Goal: Navigation & Orientation: Find specific page/section

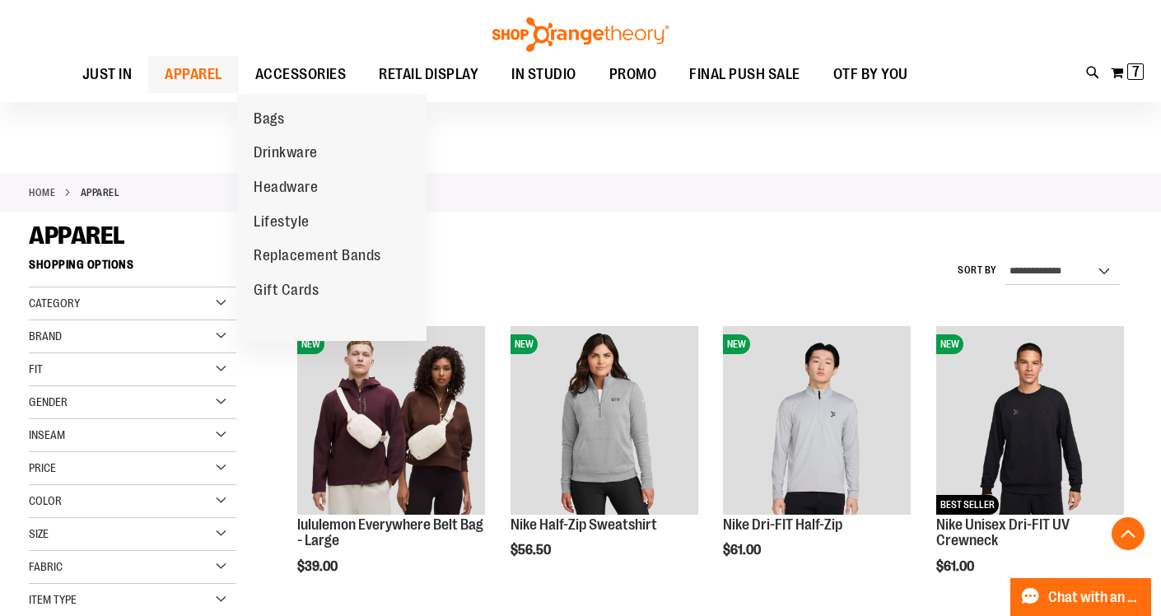
scroll to position [3164, 0]
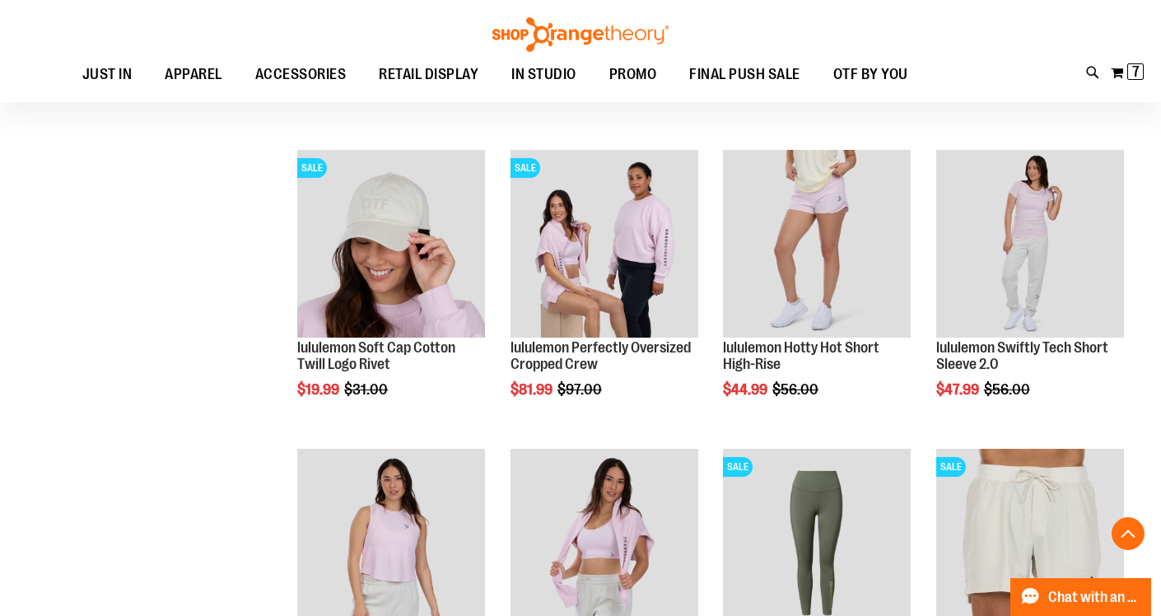
click at [574, 23] on img at bounding box center [580, 34] width 181 height 35
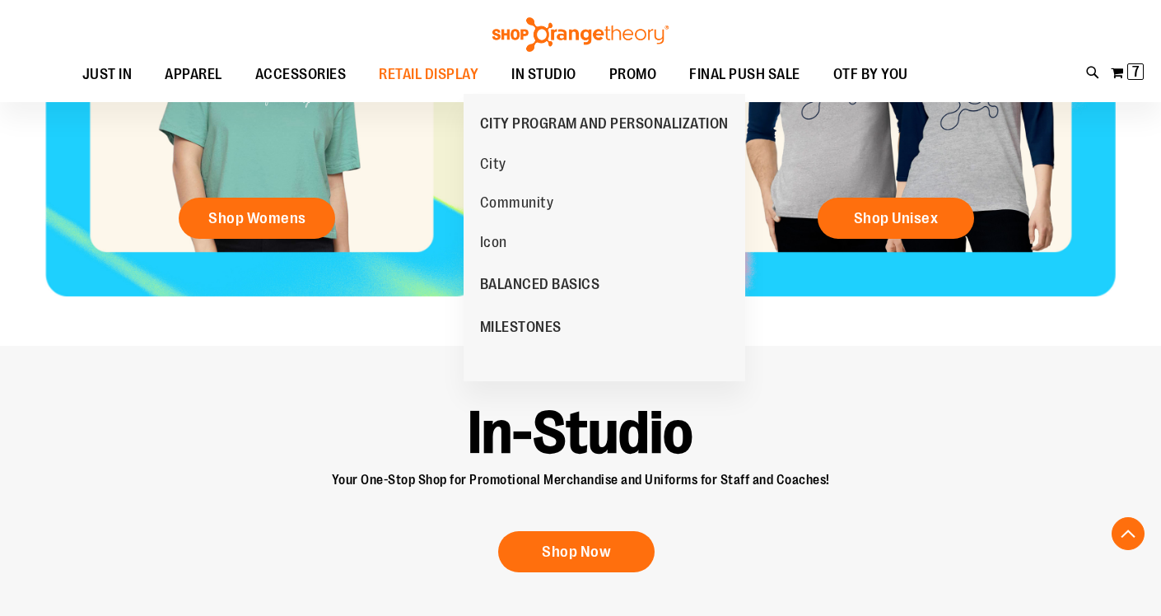
scroll to position [865, 0]
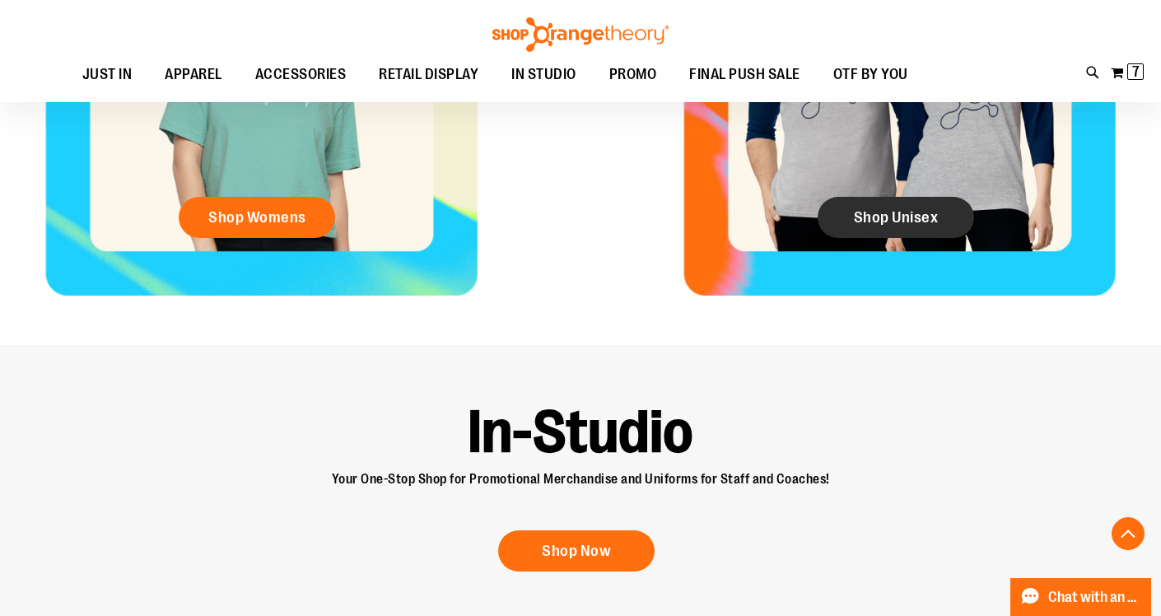
click at [871, 215] on span "Shop Unisex" at bounding box center [896, 217] width 85 height 18
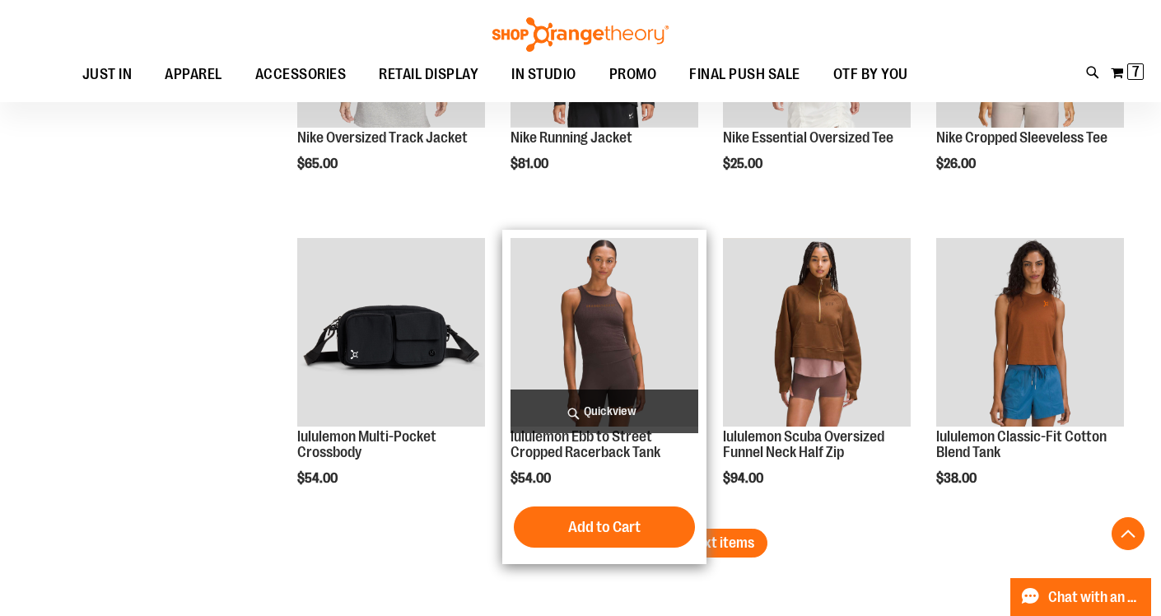
scroll to position [2497, 0]
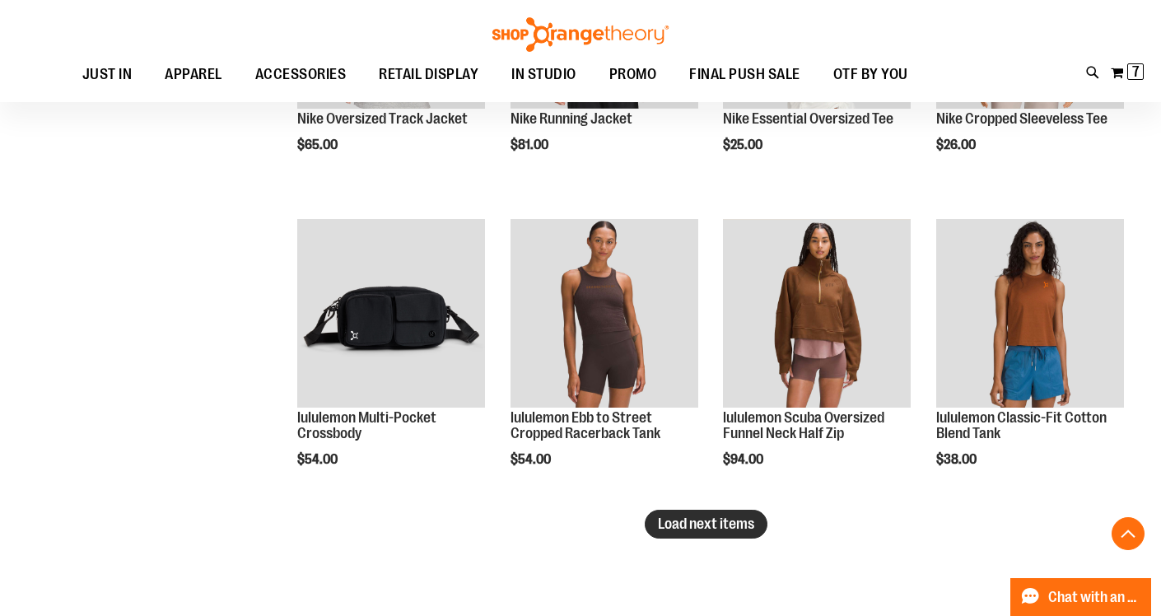
click at [746, 529] on span "Load next items" at bounding box center [706, 523] width 96 height 16
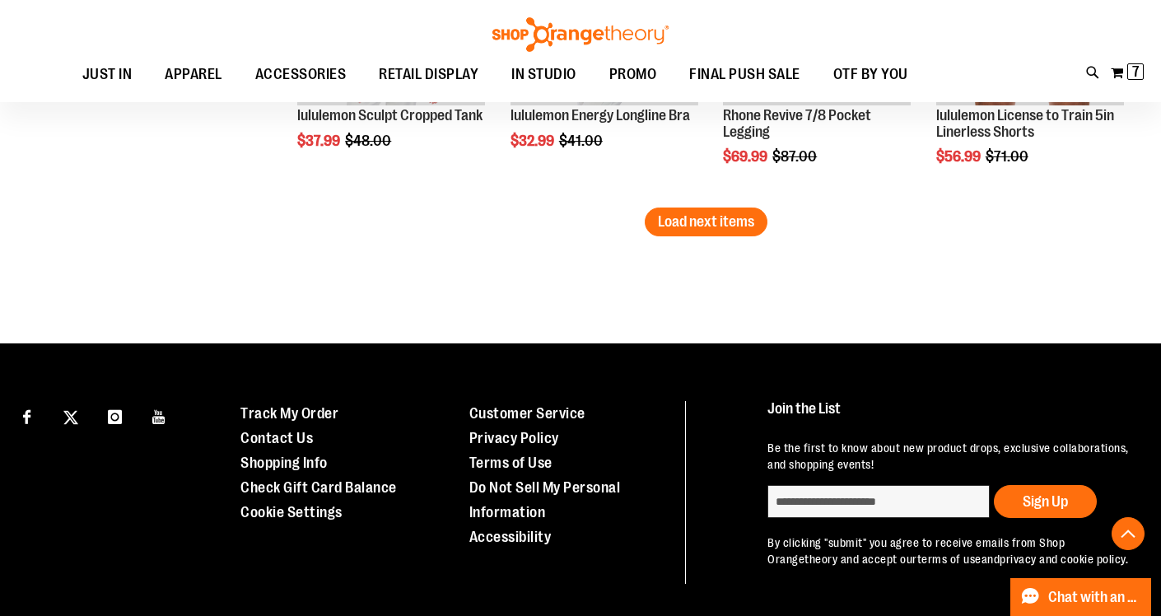
scroll to position [3712, 0]
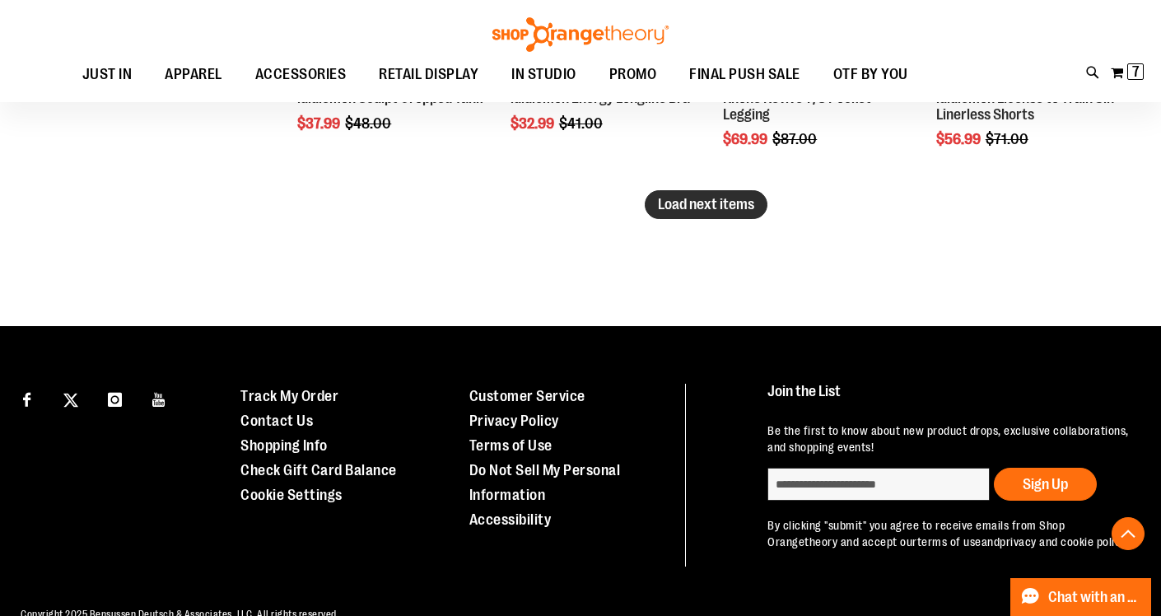
click at [736, 199] on span "Load next items" at bounding box center [706, 204] width 96 height 16
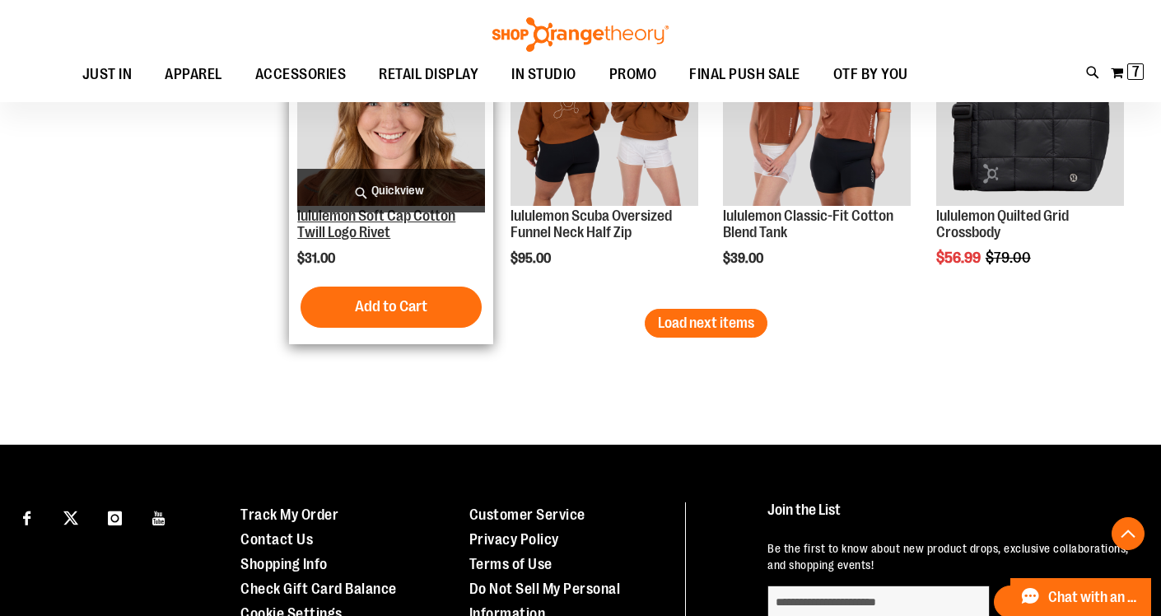
scroll to position [4658, 0]
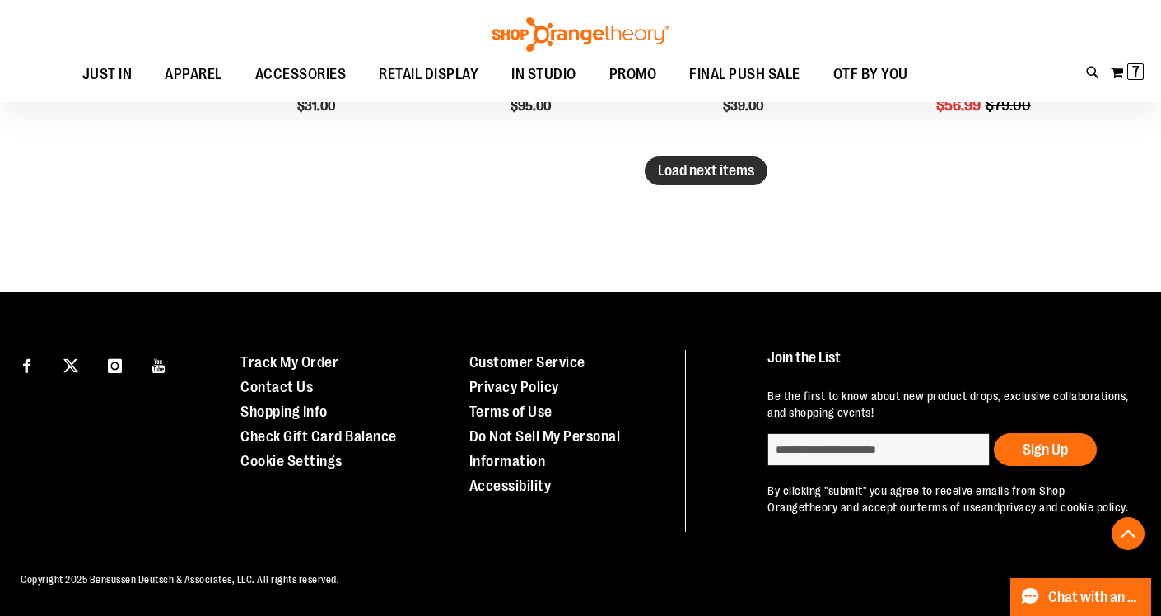
click at [693, 162] on span "Load next items" at bounding box center [706, 170] width 96 height 16
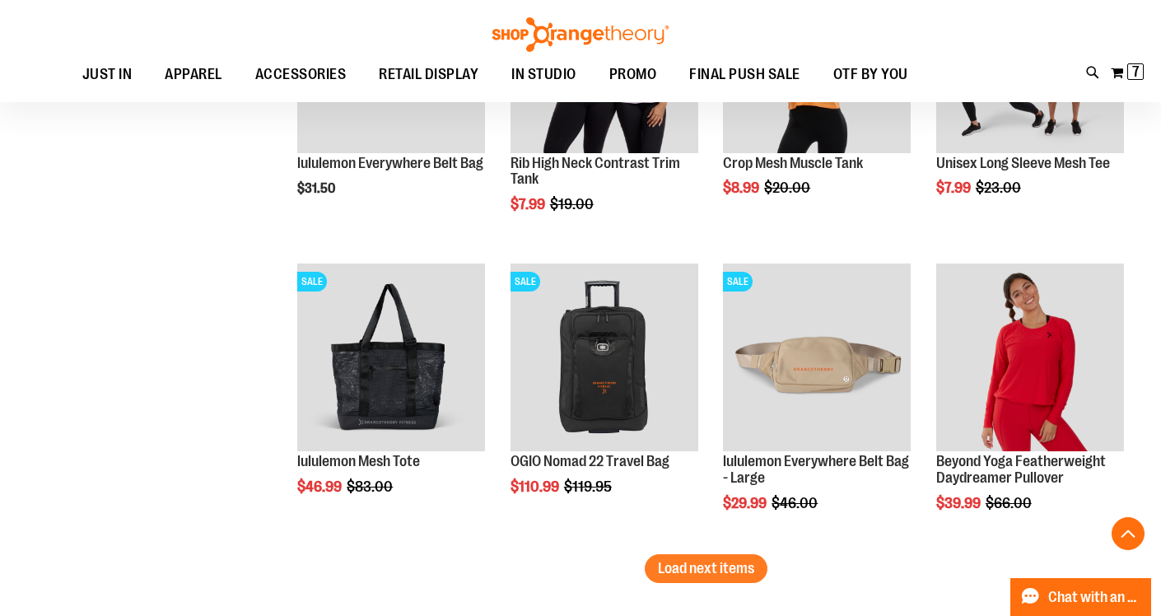
scroll to position [5190, 0]
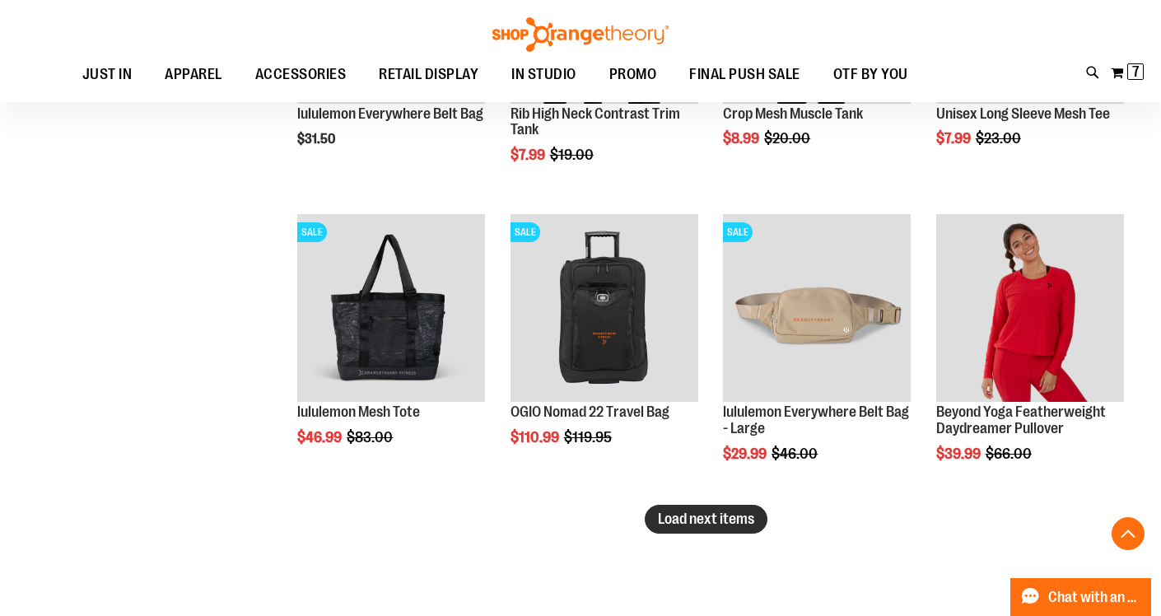
click at [716, 523] on span "Load next items" at bounding box center [706, 519] width 96 height 16
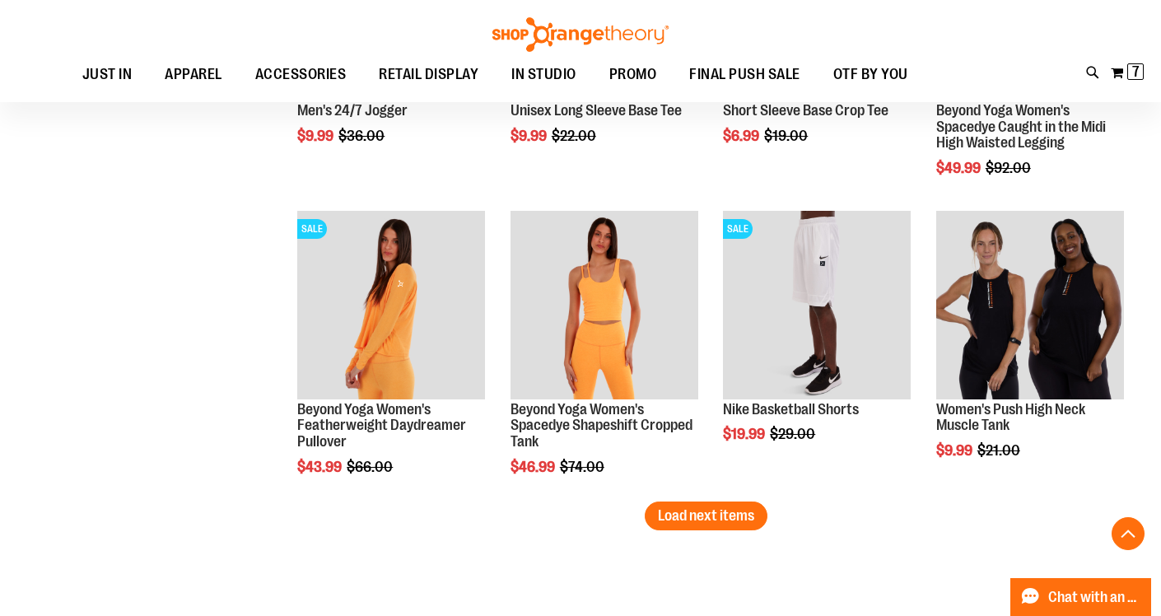
scroll to position [6090, 0]
click at [711, 509] on span "Load next items" at bounding box center [706, 514] width 96 height 16
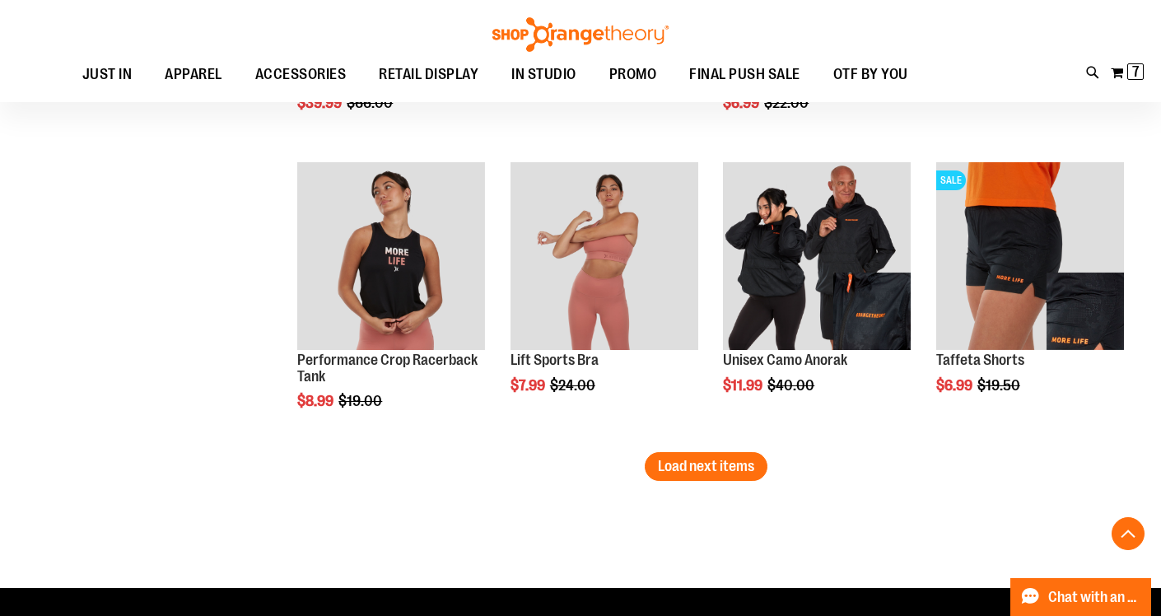
scroll to position [7038, 0]
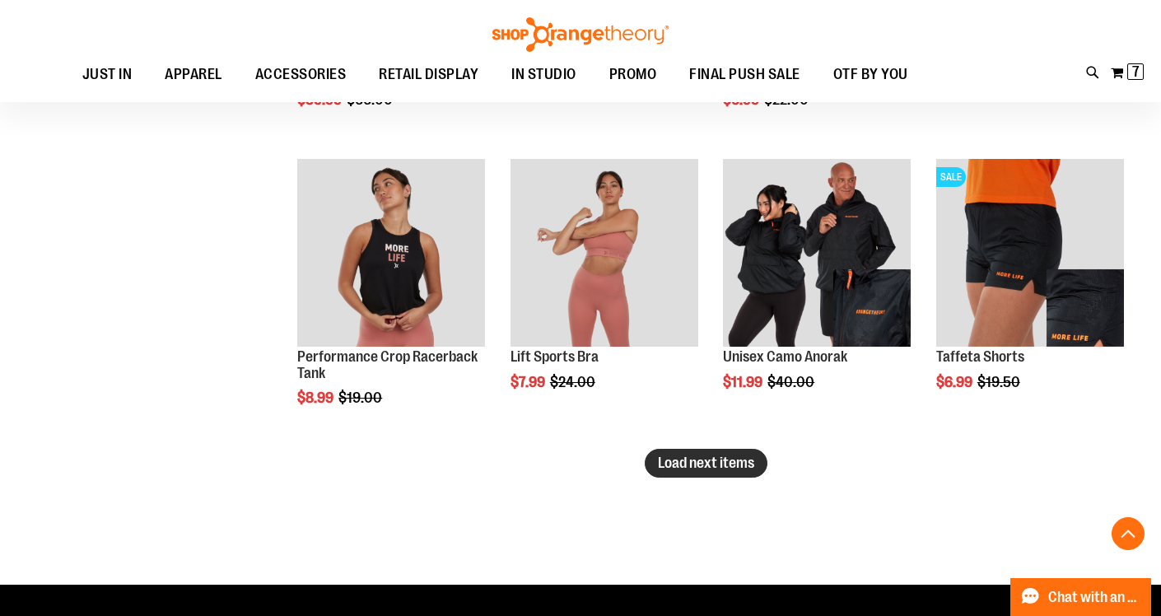
click at [702, 450] on button "Load next items" at bounding box center [706, 463] width 123 height 29
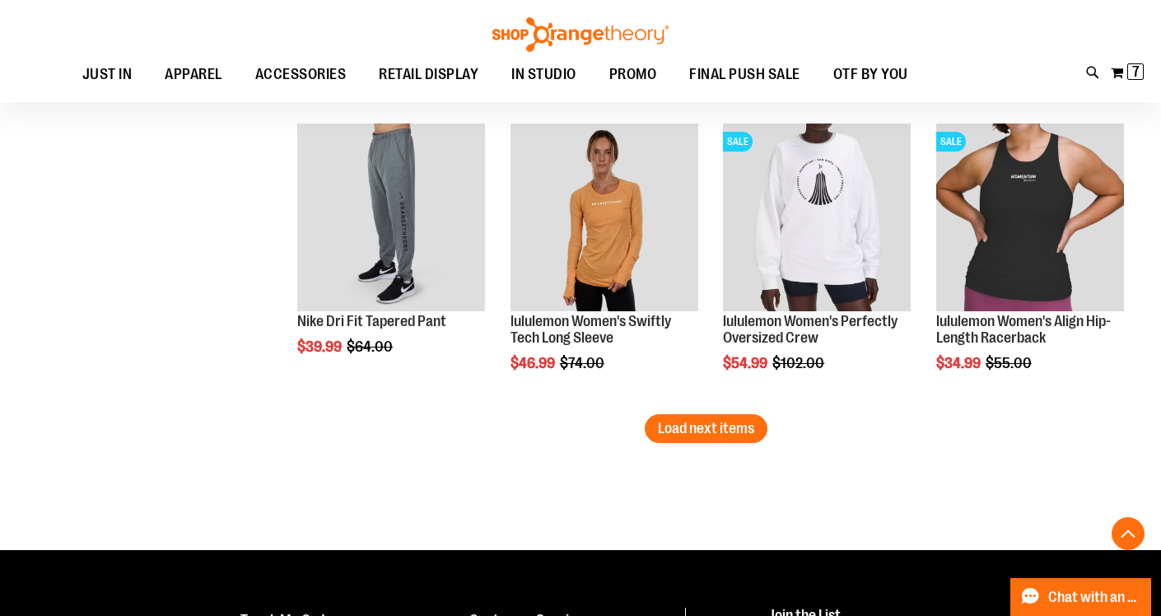
scroll to position [8030, 0]
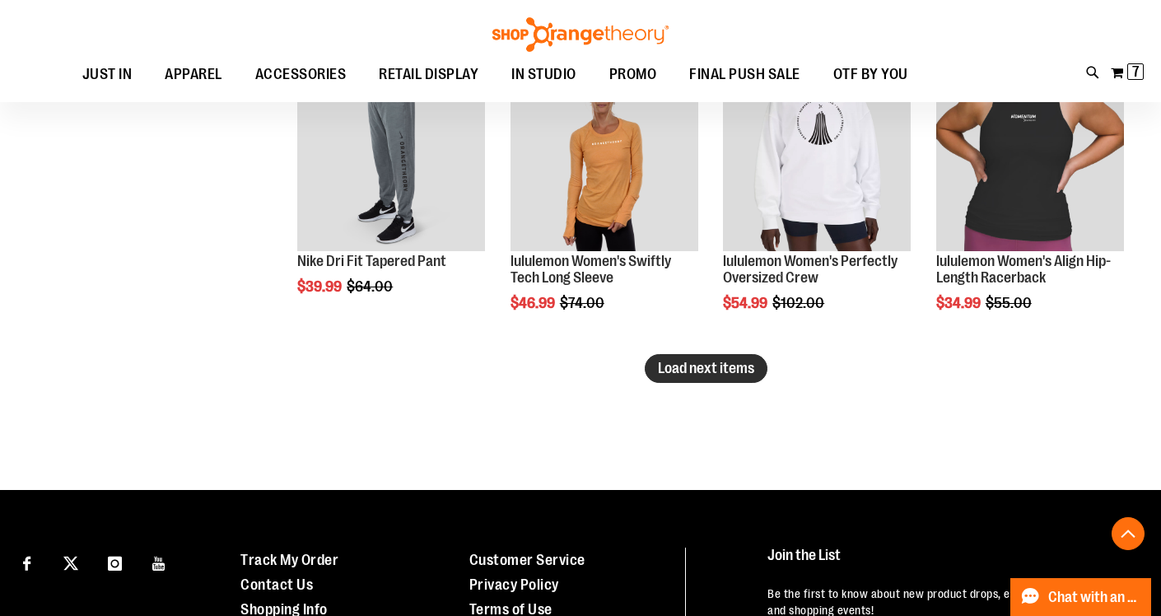
click at [752, 371] on span "Load next items" at bounding box center [706, 368] width 96 height 16
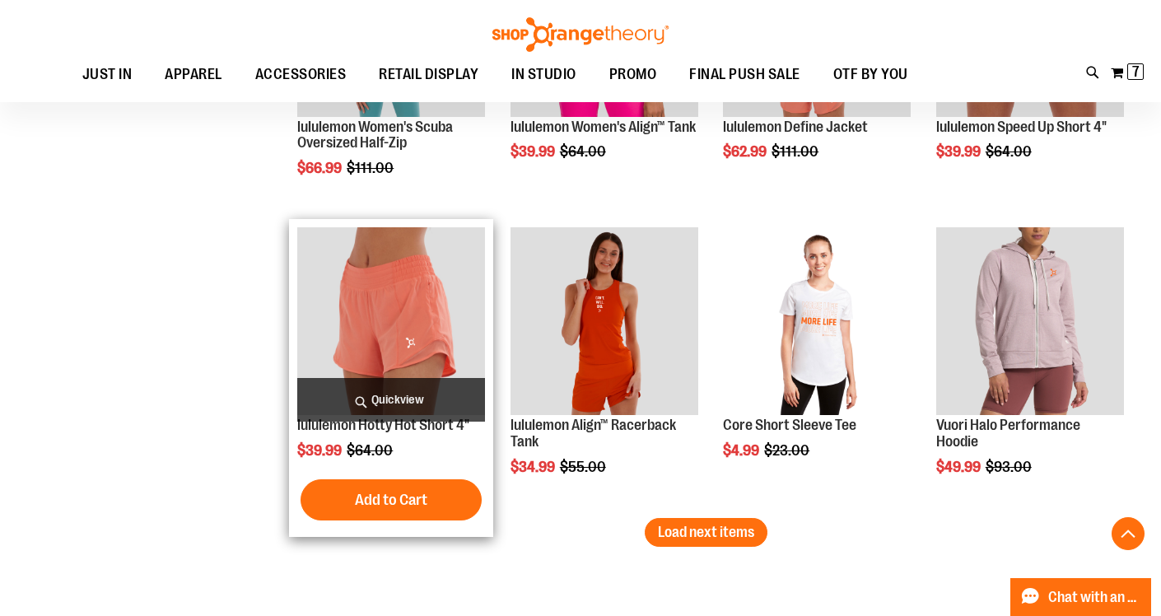
scroll to position [8863, 0]
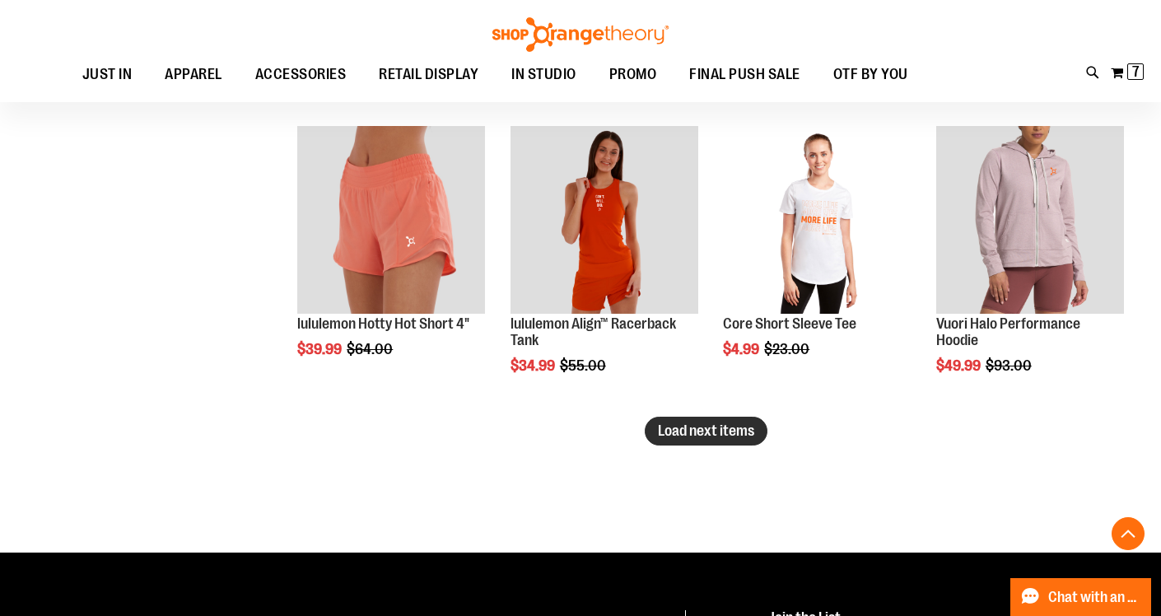
click at [721, 433] on span "Load next items" at bounding box center [706, 430] width 96 height 16
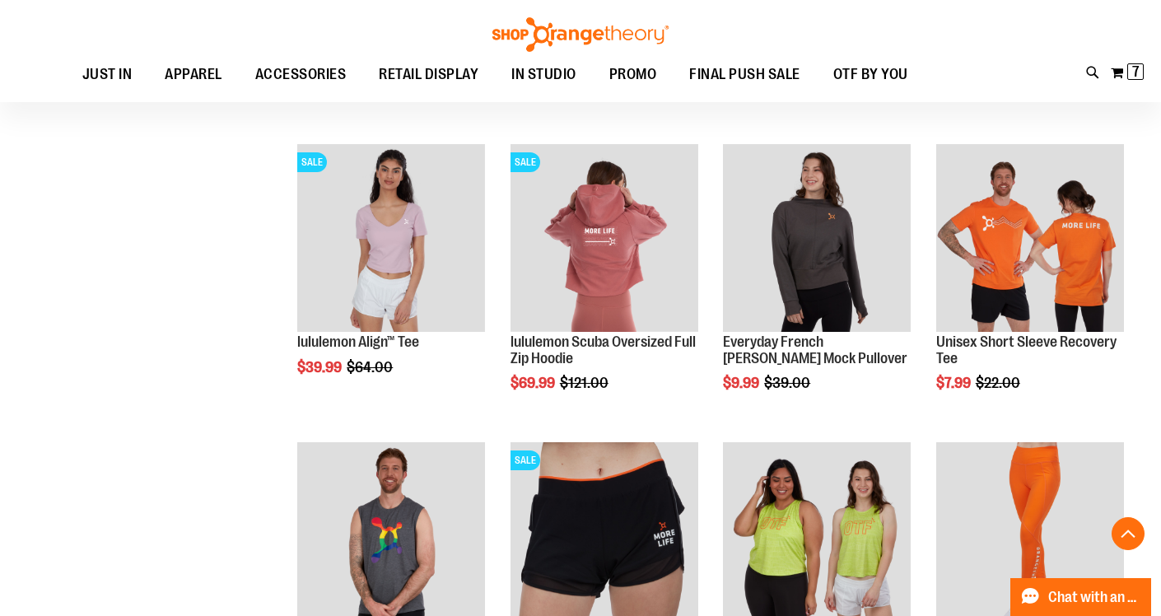
scroll to position [10036, 0]
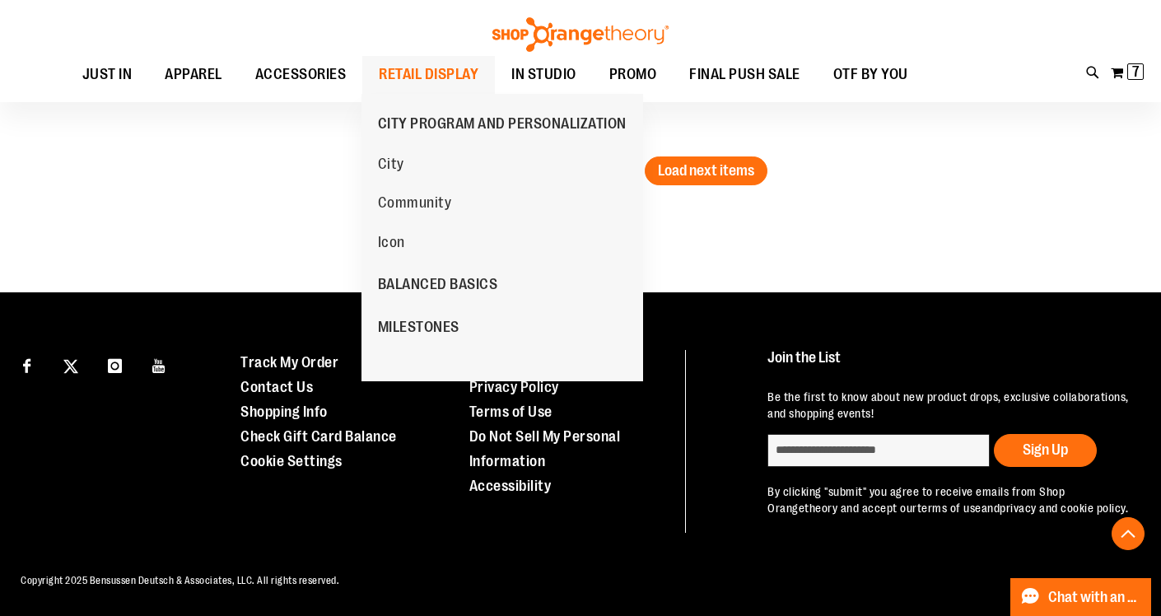
click at [422, 72] on span "RETAIL DISPLAY" at bounding box center [429, 74] width 100 height 37
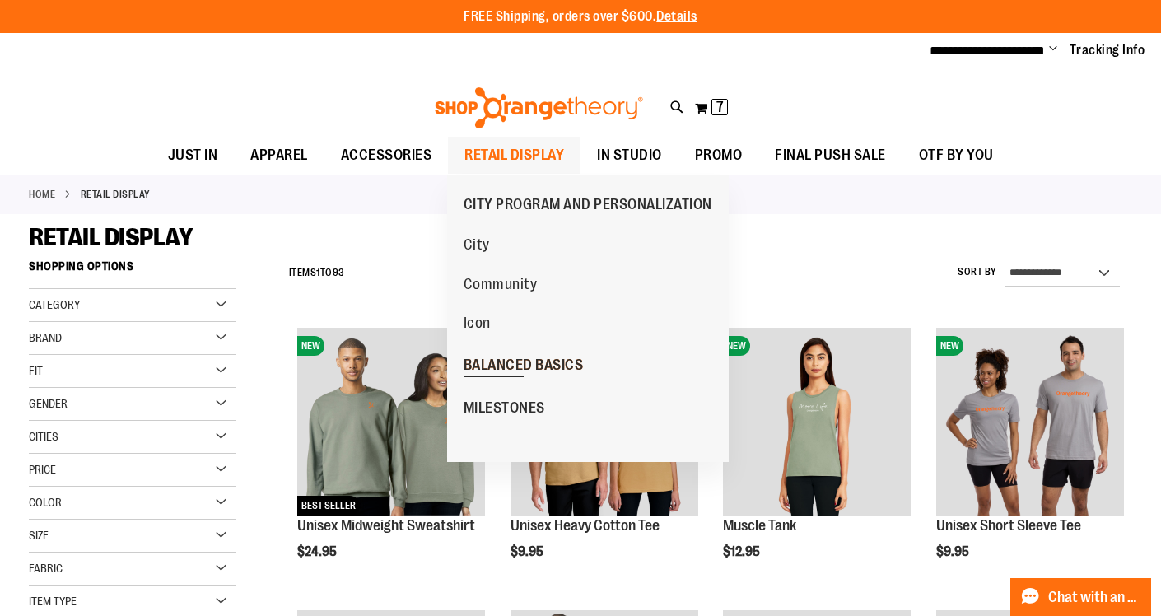
click at [493, 368] on span "BALANCED BASICS" at bounding box center [524, 367] width 120 height 21
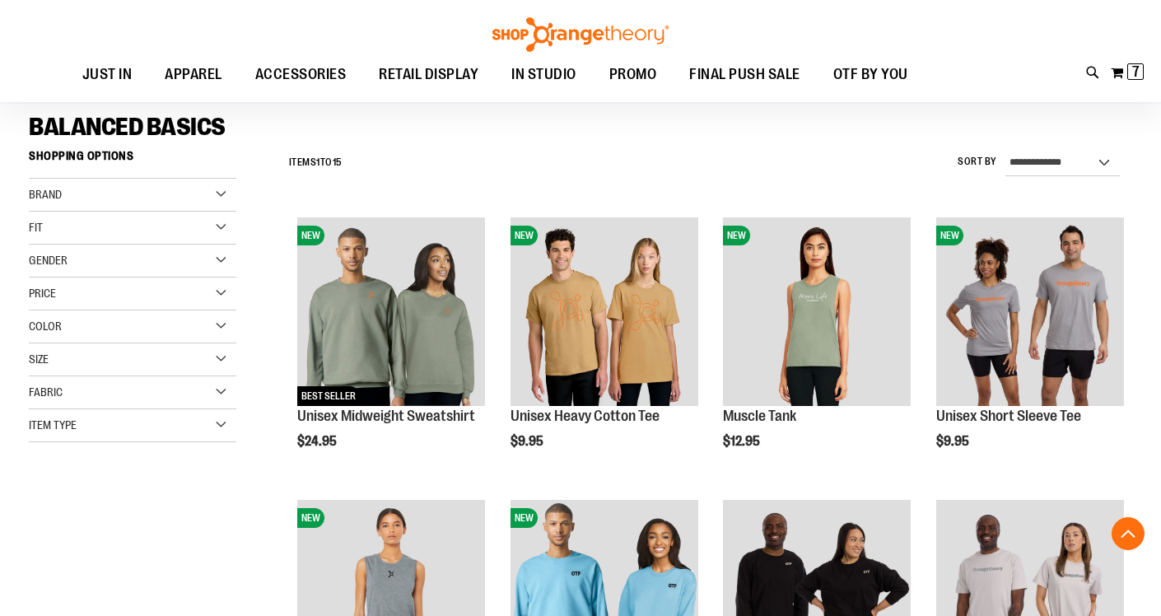
scroll to position [460, 0]
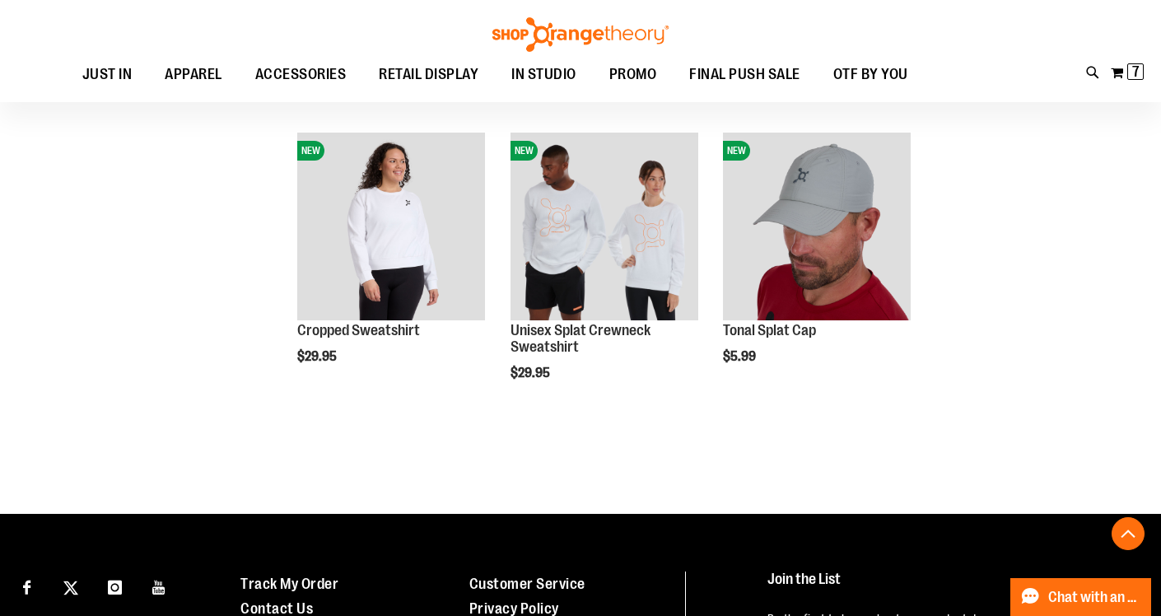
scroll to position [1051, 0]
